Goal: Book appointment/travel/reservation

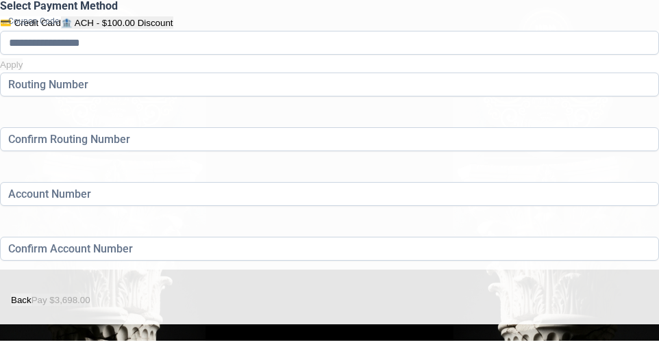
scroll to position [375, 0]
click at [32, 294] on button "Back" at bounding box center [21, 300] width 21 height 12
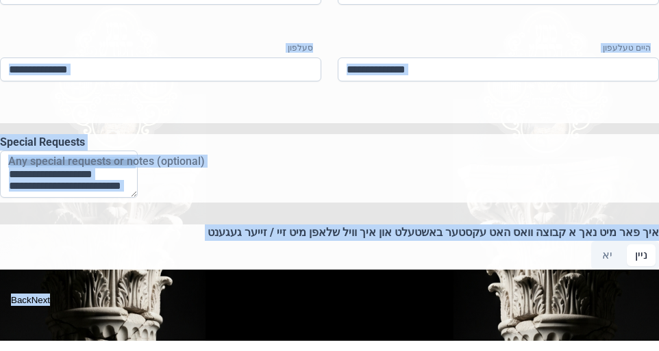
scroll to position [1452, 0]
drag, startPoint x: 599, startPoint y: 138, endPoint x: 563, endPoint y: 257, distance: 124.6
copy div "ייזענדער 1 ערשטע נאמען משפחה נאמען משפחה אינפארמאציע פון רייזענדער 1 אב חתן היי…"
click at [32, 294] on button "Back" at bounding box center [21, 300] width 21 height 12
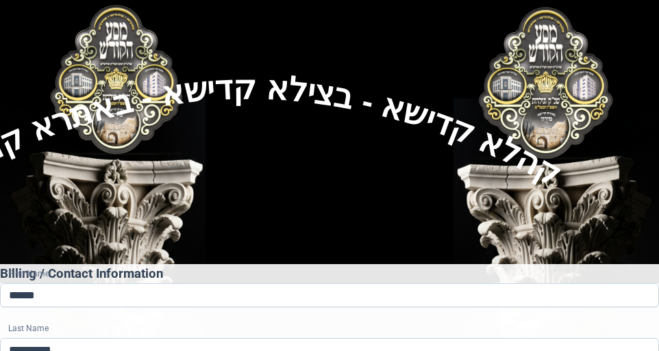
scroll to position [68, 0]
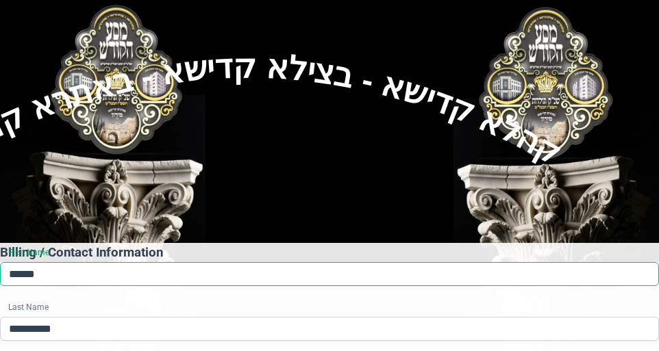
drag, startPoint x: 65, startPoint y: 182, endPoint x: 205, endPoint y: 244, distance: 153.6
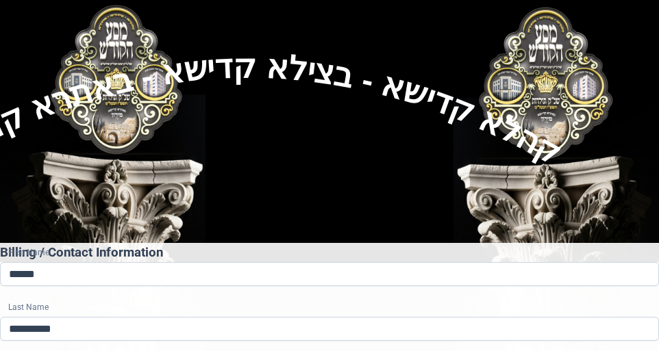
click at [240, 243] on h3 "Billing / Contact Information" at bounding box center [329, 252] width 659 height 19
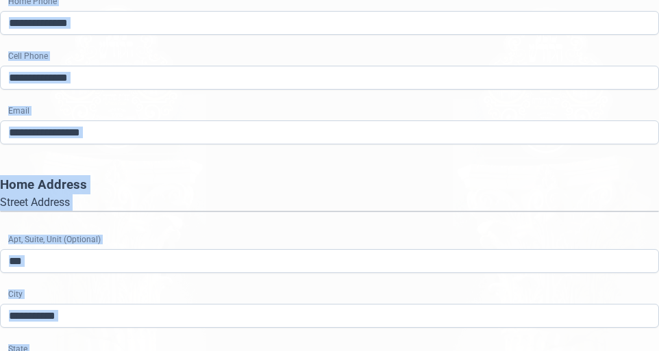
scroll to position [447, 0]
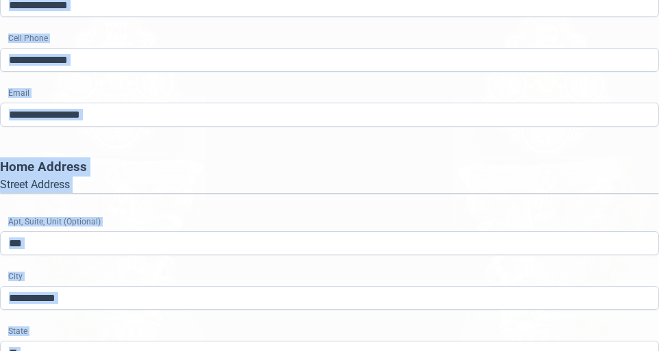
drag, startPoint x: 228, startPoint y: 122, endPoint x: 227, endPoint y: 190, distance: 68.5
click at [317, 286] on div "**********" at bounding box center [329, 173] width 659 height 619
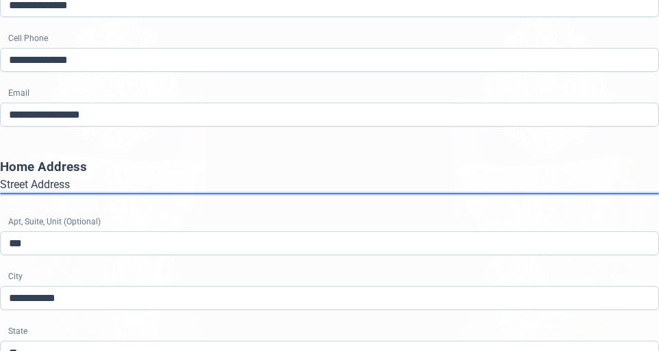
click at [1, 194] on gmp-place-autocomplete at bounding box center [1, 194] width 0 height 0
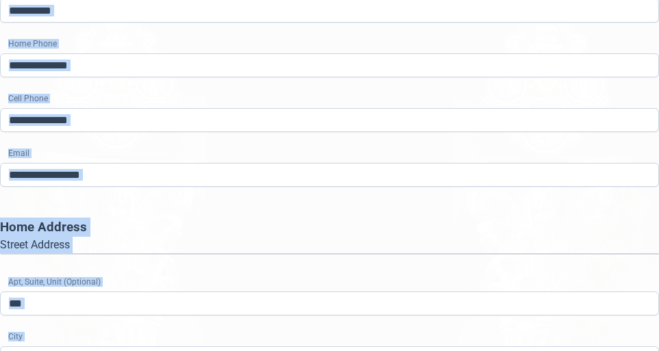
scroll to position [496, 0]
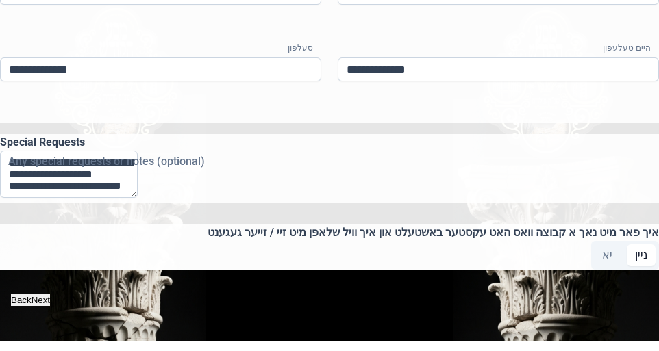
scroll to position [1452, 0]
click at [32, 294] on button "Back" at bounding box center [21, 300] width 21 height 12
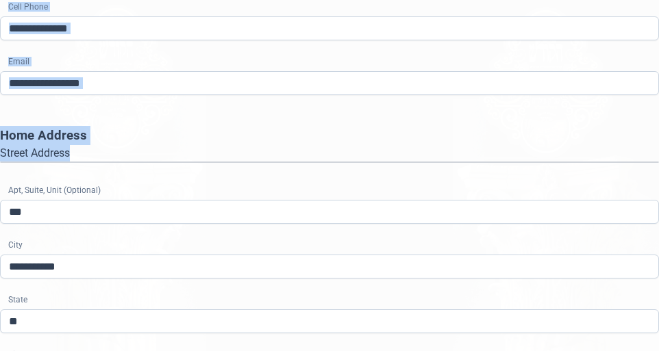
scroll to position [460, 0]
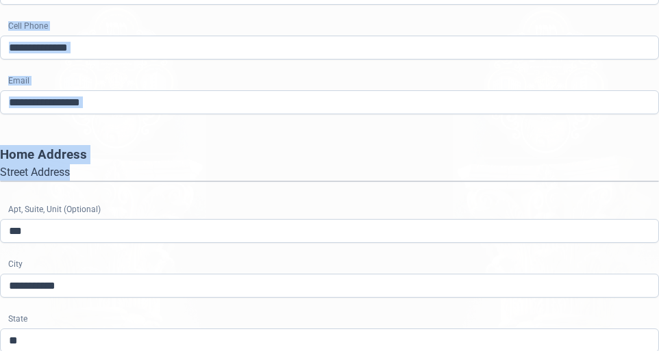
drag, startPoint x: 226, startPoint y: 187, endPoint x: 252, endPoint y: 69, distance: 120.6
click at [254, 70] on div "**********" at bounding box center [329, 161] width 659 height 619
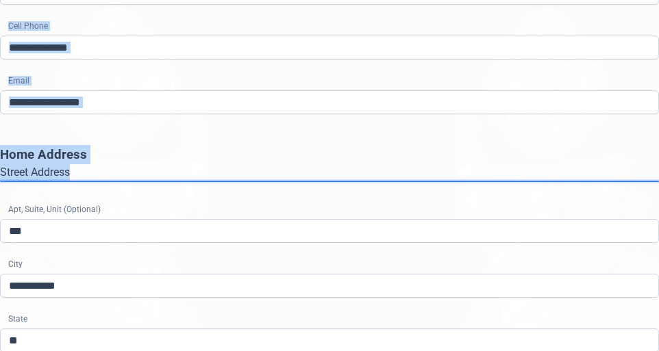
click at [1, 181] on gmp-place-autocomplete at bounding box center [1, 181] width 0 height 0
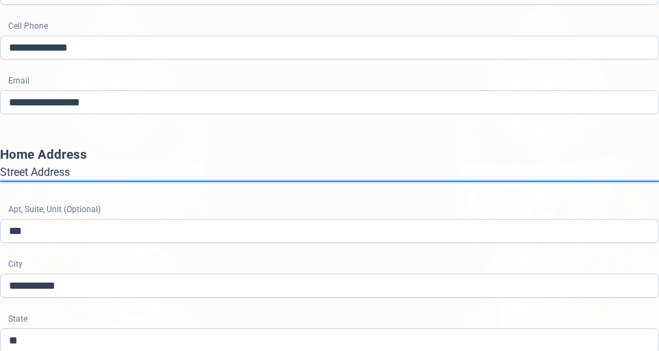
click at [1, 181] on gmp-place-autocomplete at bounding box center [1, 181] width 0 height 0
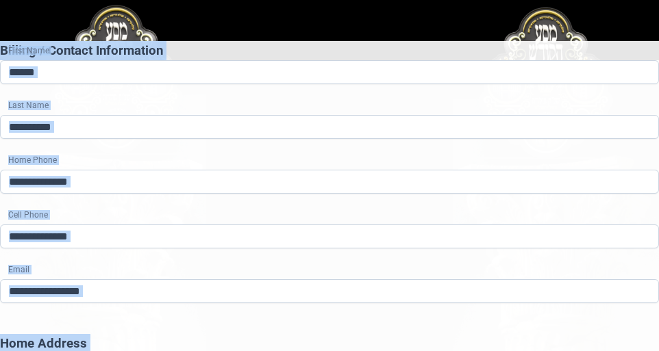
scroll to position [496, 0]
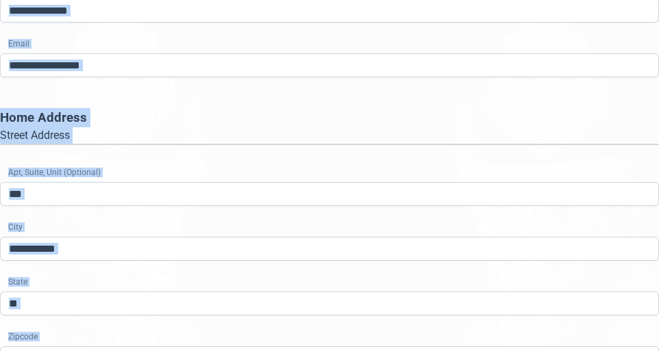
drag, startPoint x: 212, startPoint y: 187, endPoint x: 591, endPoint y: 277, distance: 389.2
click at [598, 281] on div "**********" at bounding box center [329, 152] width 659 height 674
copy div "Billing / Contact Information First Name Last Name Home Phone Cell Phone Email …"
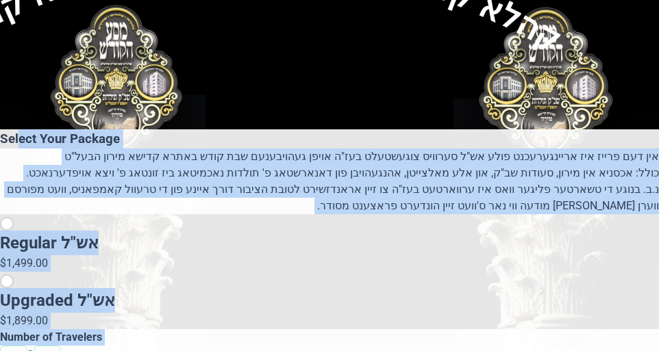
scroll to position [188, 0]
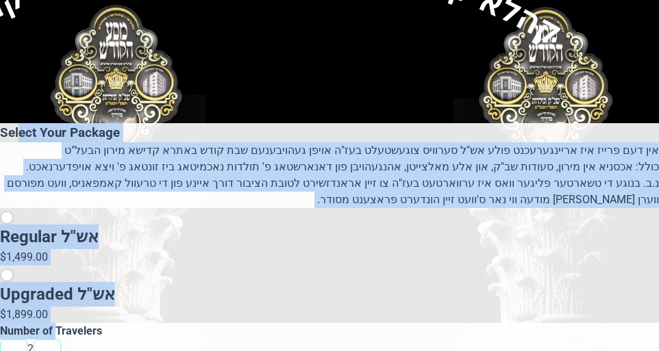
drag, startPoint x: 275, startPoint y: 149, endPoint x: 332, endPoint y: 231, distance: 99.9
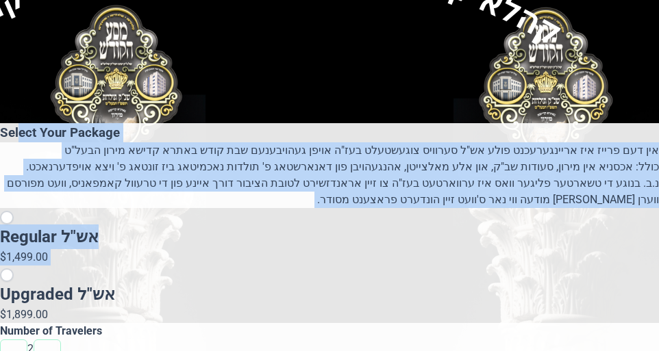
click at [332, 230] on div "Regular אש"ל $1,499.00 Upgraded אש"ל $1,899.00" at bounding box center [329, 265] width 659 height 115
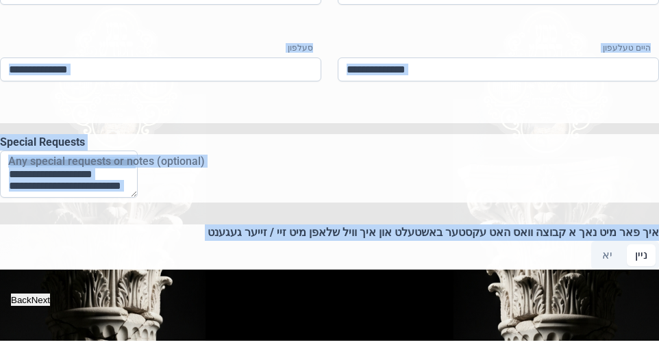
scroll to position [1452, 0]
drag, startPoint x: 236, startPoint y: 142, endPoint x: 602, endPoint y: 284, distance: 392.0
copy div "Select Your Package אין דעם פרייז איז אריינגערעכנט פולע אש"ל סערוויס צוגעשטעלט …"
click at [51, 295] on button "Next" at bounding box center [41, 300] width 20 height 13
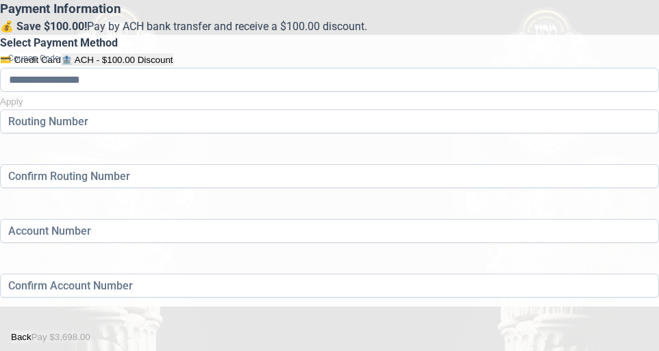
scroll to position [342, 0]
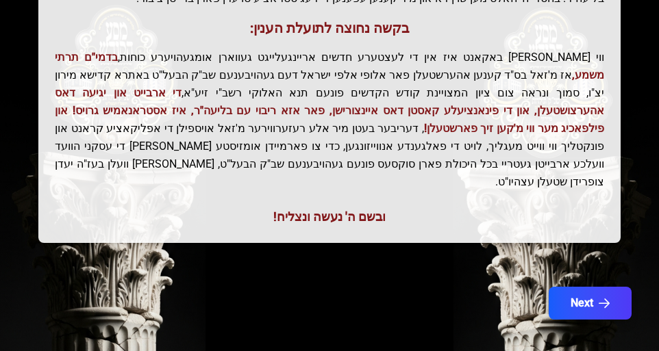
scroll to position [472, 0]
